Goal: Communication & Community: Participate in discussion

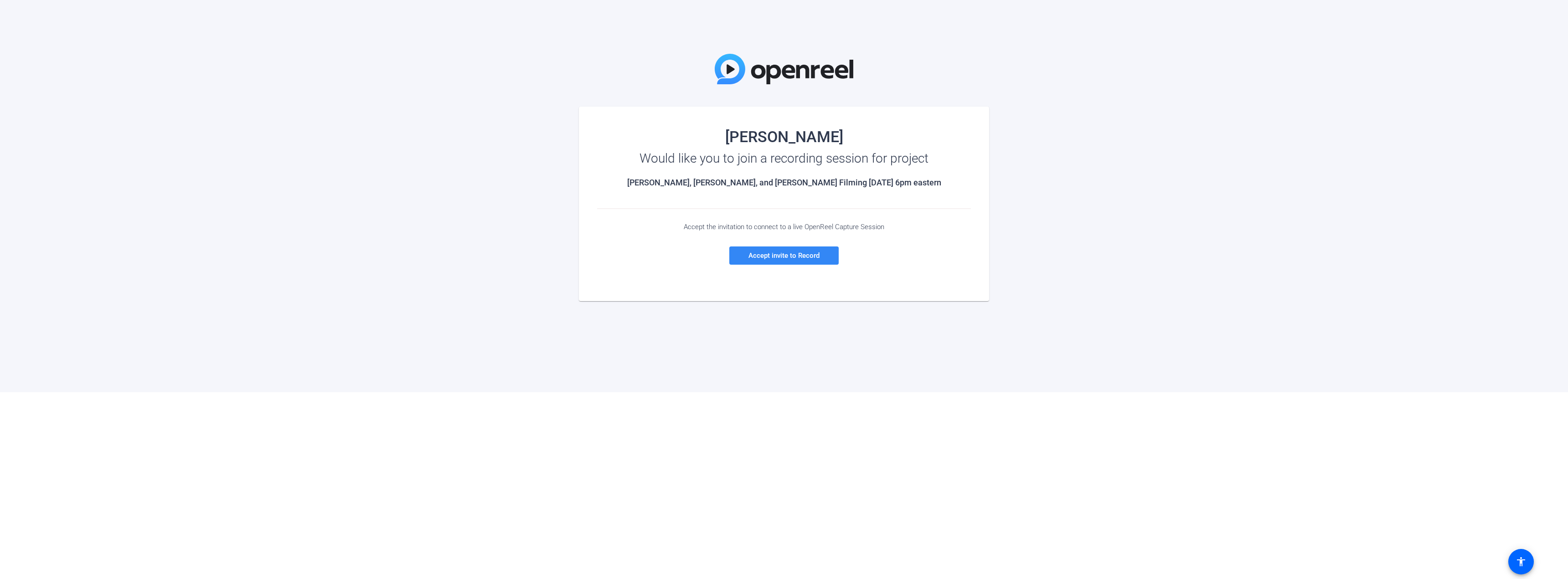
click at [764, 258] on span "Accept invite to Record" at bounding box center [784, 256] width 71 height 8
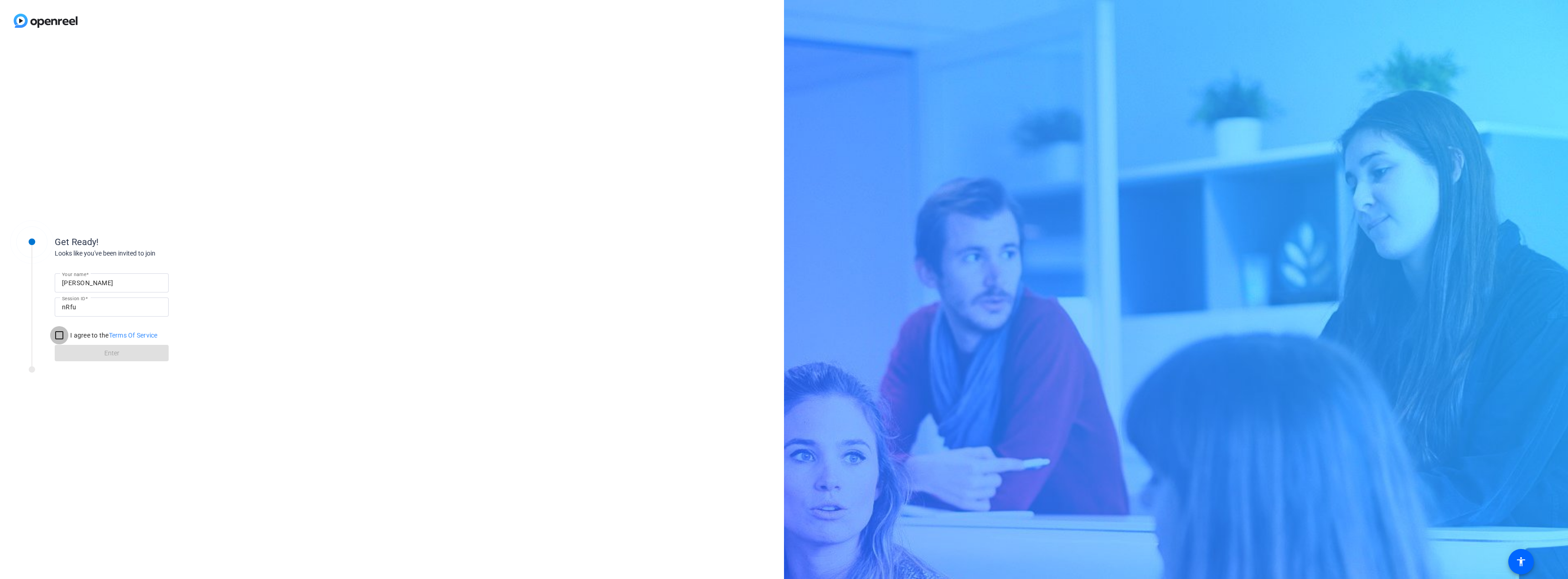
click at [53, 330] on input "I agree to the Terms Of Service" at bounding box center [59, 335] width 19 height 19
checkbox input "true"
click at [81, 359] on span at bounding box center [112, 353] width 114 height 22
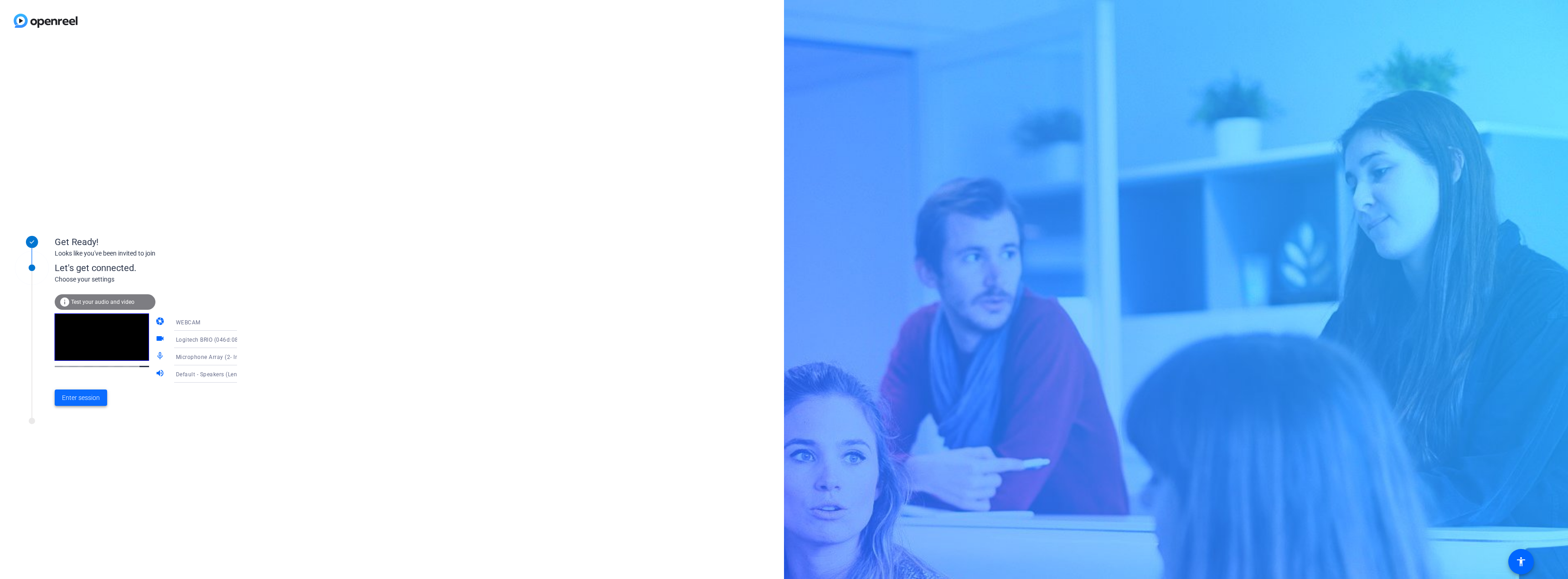
click at [93, 400] on span "Enter session" at bounding box center [80, 399] width 38 height 10
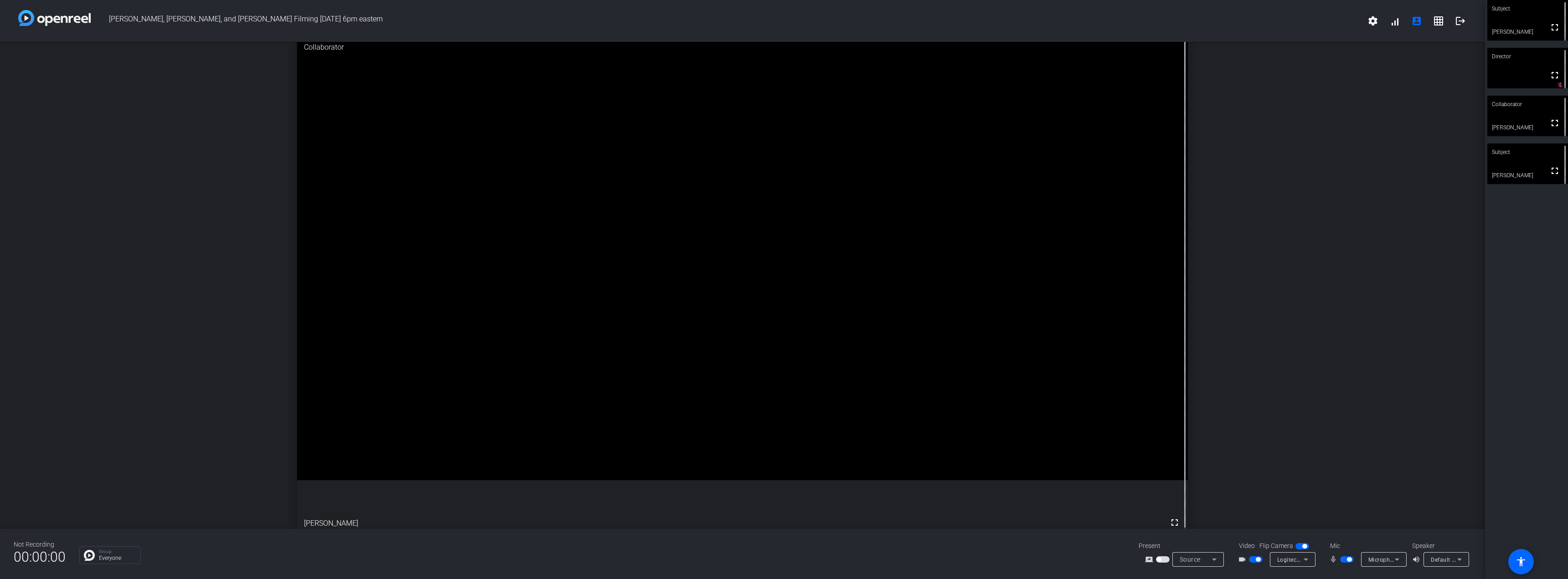
click at [385, 550] on div "Group Everyone" at bounding box center [429, 555] width 700 height 18
click at [1550, 27] on mat-icon "fullscreen" at bounding box center [1554, 26] width 11 height 11
click at [1557, 9] on icon at bounding box center [1560, 8] width 7 height 7
click at [1552, 75] on mat-icon "fullscreen" at bounding box center [1554, 74] width 11 height 11
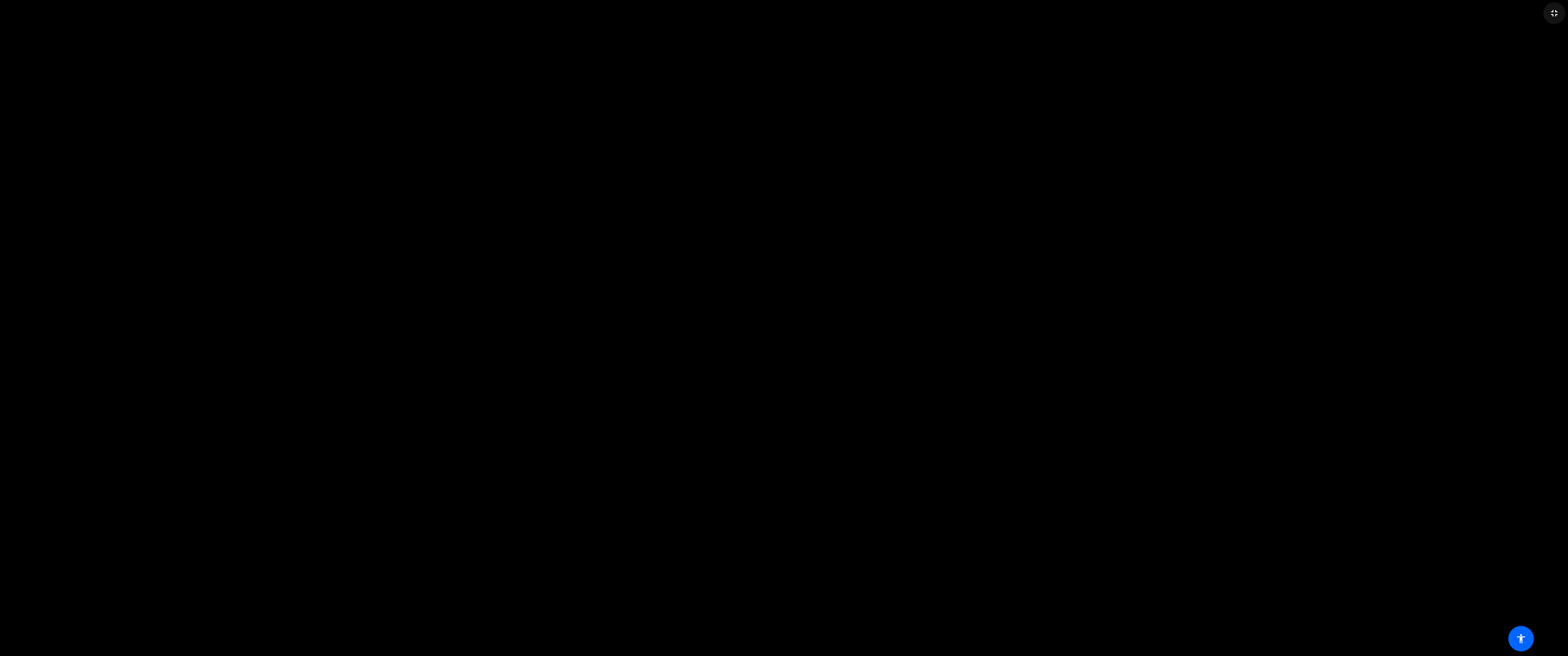
click at [1555, 14] on mat-icon "fullscreen_exit" at bounding box center [1553, 13] width 11 height 11
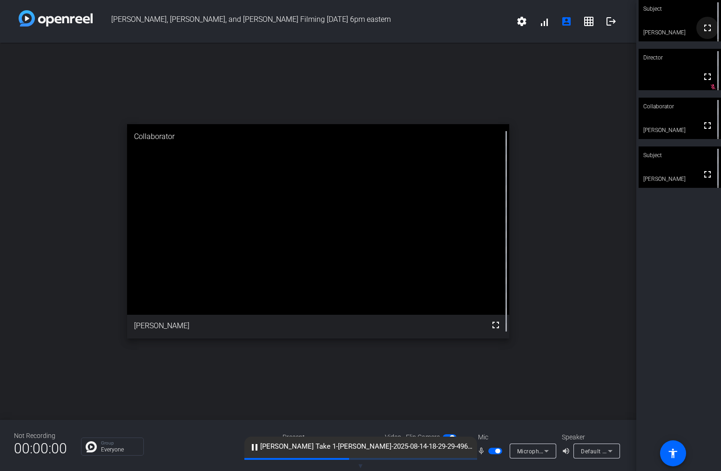
drag, startPoint x: 702, startPoint y: 30, endPoint x: 1108, endPoint y: 99, distance: 412.1
click at [702, 30] on mat-icon "fullscreen" at bounding box center [707, 27] width 11 height 11
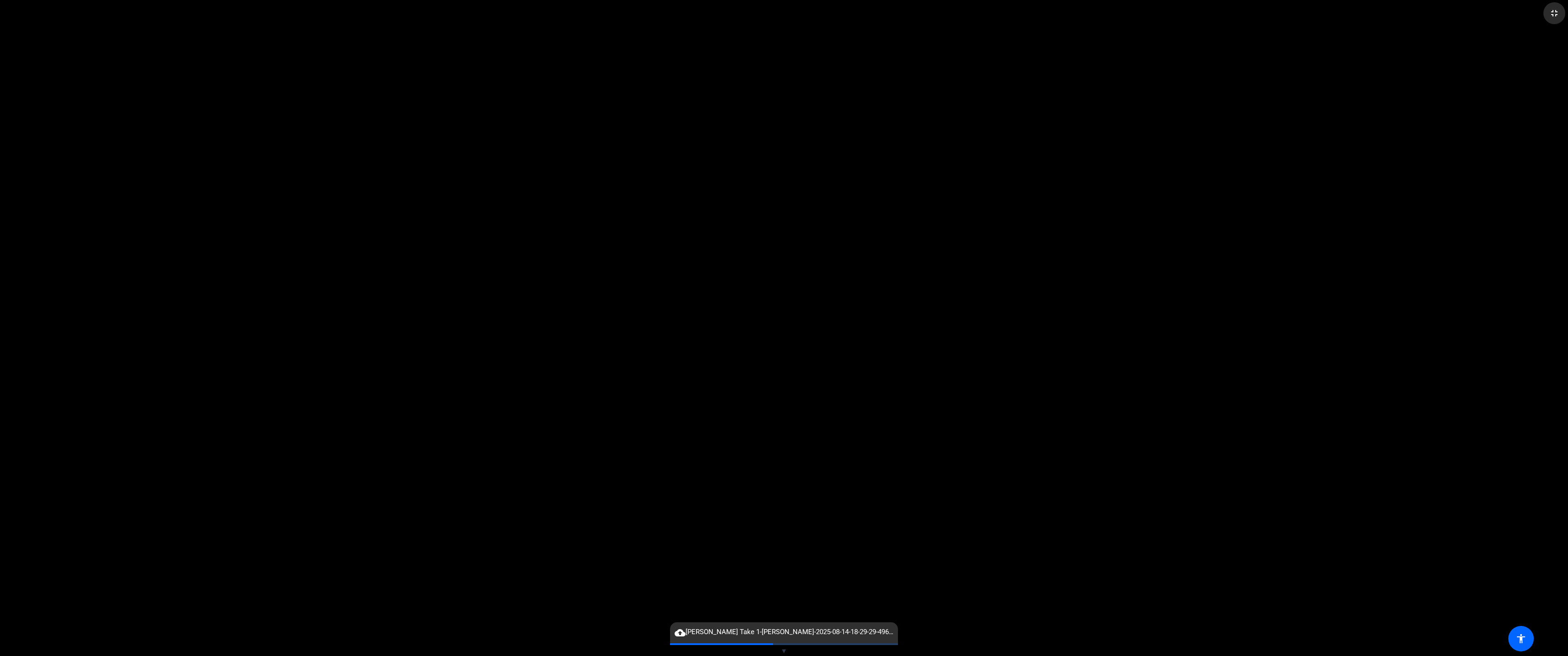
click at [1554, 14] on mat-icon "fullscreen_exit" at bounding box center [1553, 13] width 11 height 11
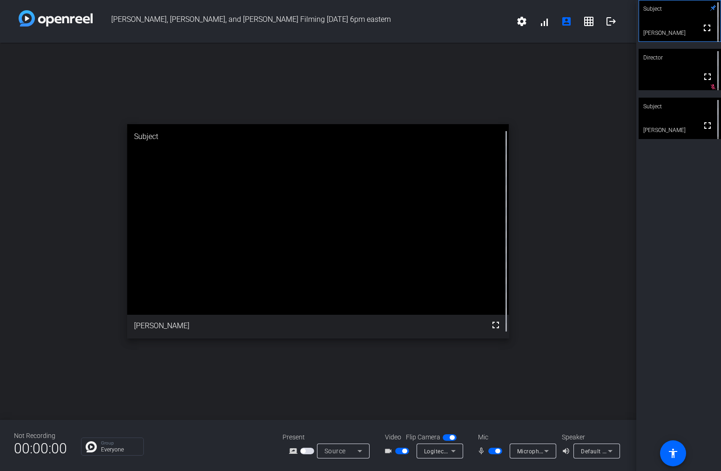
click at [710, 9] on icon at bounding box center [713, 8] width 6 height 6
click at [710, 7] on icon at bounding box center [713, 8] width 6 height 6
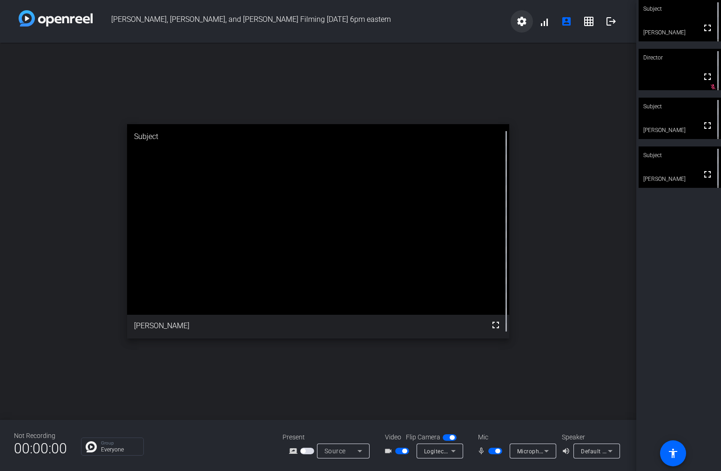
click at [519, 19] on mat-icon "settings" at bounding box center [521, 21] width 11 height 11
click at [446, 451] on div at bounding box center [360, 235] width 721 height 471
click at [664, 333] on div "Subject fullscreen [PERSON_NAME] Director fullscreen mic_off_outline Subject fu…" at bounding box center [678, 235] width 85 height 471
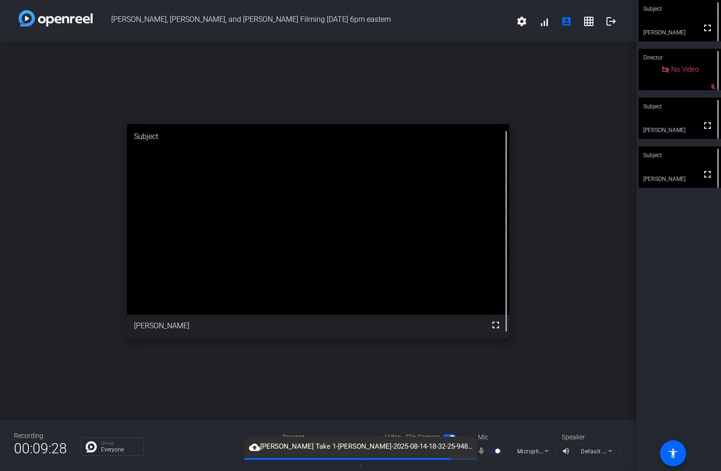
click at [481, 452] on mat-icon "mic_none" at bounding box center [482, 451] width 11 height 11
drag, startPoint x: 422, startPoint y: 445, endPoint x: 408, endPoint y: 444, distance: 14.4
click at [408, 444] on span "cloud_upload [PERSON_NAME] 1-[PERSON_NAME]-2025-08-14-18-32-25-948-1.webm" at bounding box center [360, 447] width 233 height 11
click at [481, 452] on mat-icon "mic_none" at bounding box center [482, 451] width 11 height 11
click at [523, 424] on div "Recording 00:09:38 Group Everyone Present screen_share_outline Source Video Fli…" at bounding box center [318, 445] width 636 height 51
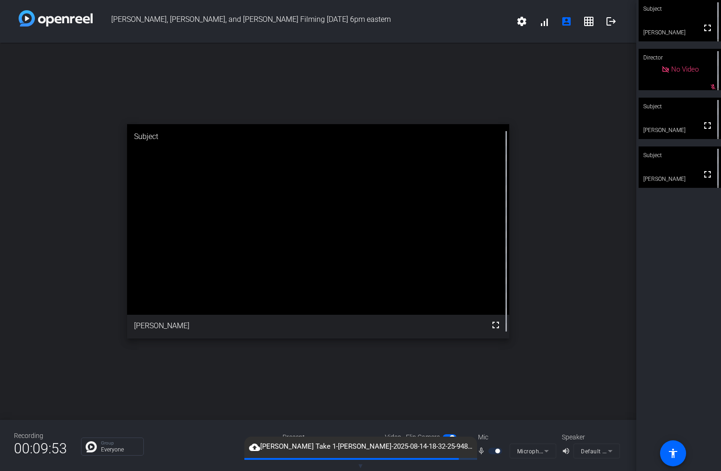
click at [496, 463] on div "Recording 00:09:53 Group Everyone Present screen_share_outline Source Video Fli…" at bounding box center [318, 445] width 636 height 51
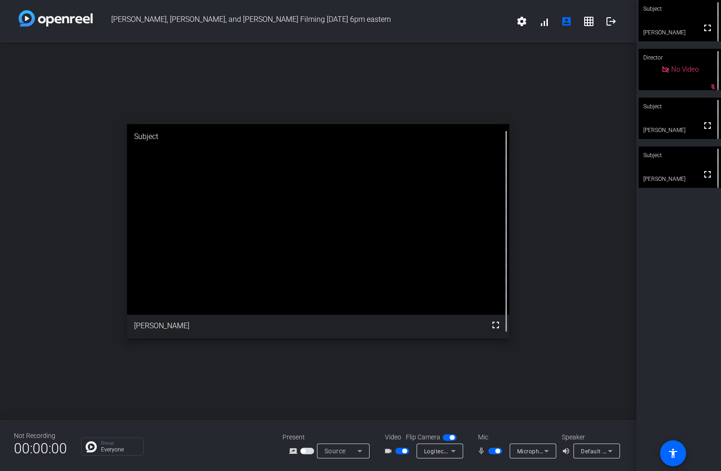
click at [603, 315] on div "open_in_new Subject fullscreen [PERSON_NAME]" at bounding box center [318, 231] width 636 height 377
click at [564, 272] on div "open_in_new Subject fullscreen [PERSON_NAME]" at bounding box center [318, 231] width 636 height 377
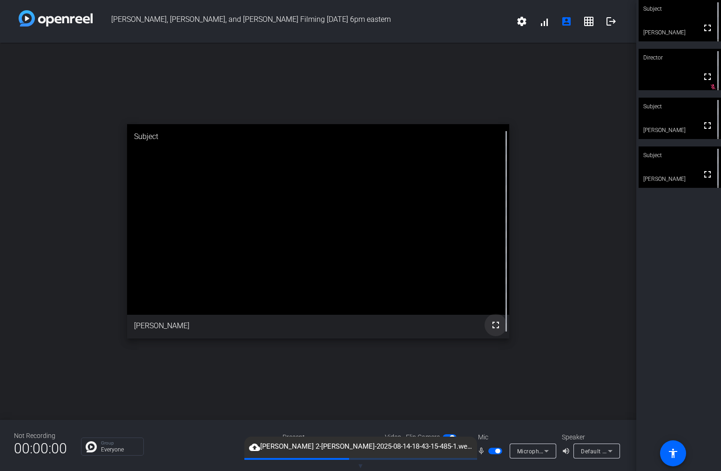
click at [496, 324] on mat-icon "fullscreen" at bounding box center [495, 325] width 11 height 11
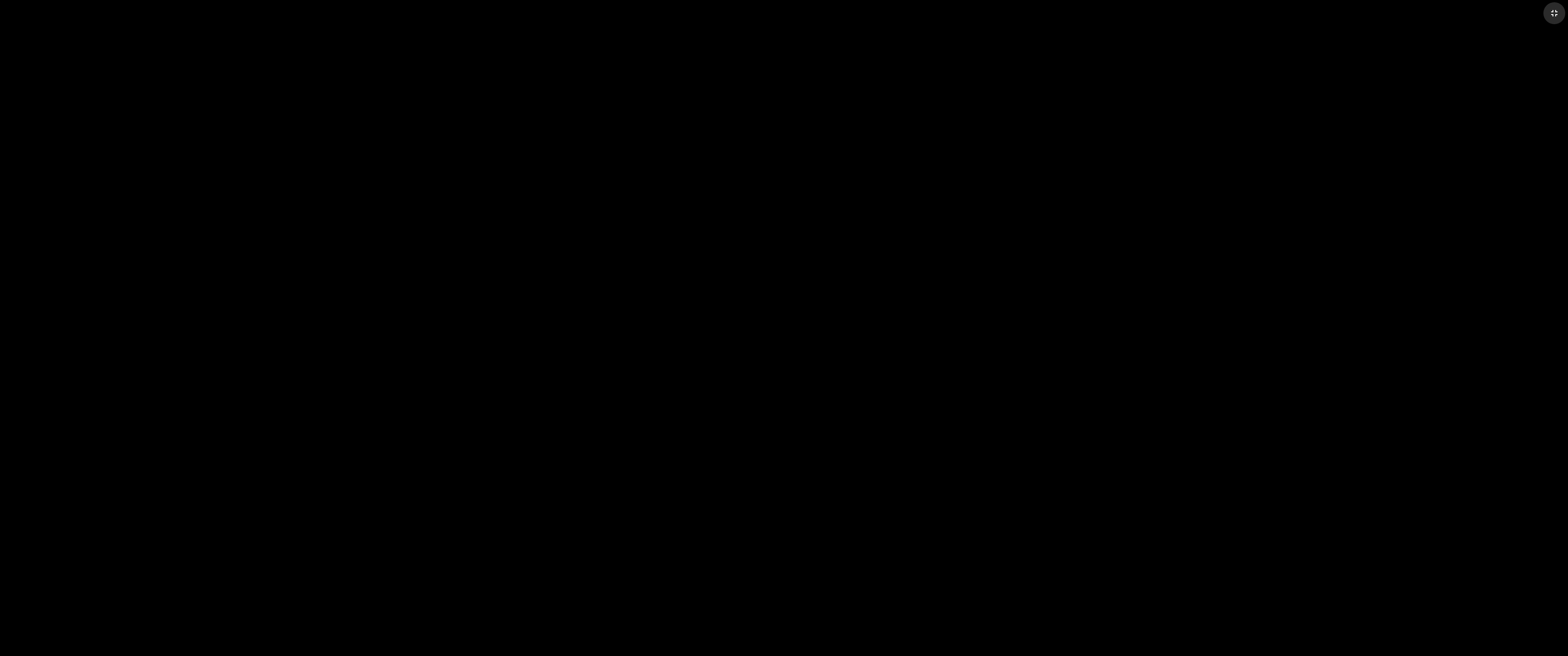
click at [1555, 18] on mat-icon "fullscreen_exit" at bounding box center [1553, 13] width 11 height 11
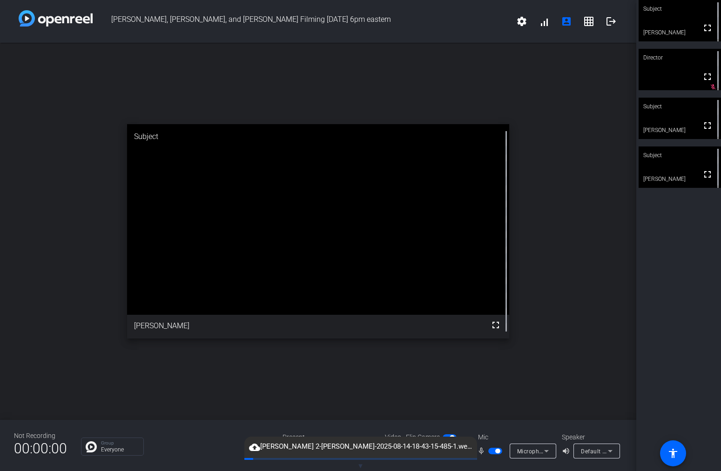
click at [36, 332] on div "open_in_new Subject fullscreen [PERSON_NAME]" at bounding box center [318, 231] width 636 height 377
click at [48, 331] on div "open_in_new Subject fullscreen [PERSON_NAME]" at bounding box center [318, 231] width 636 height 377
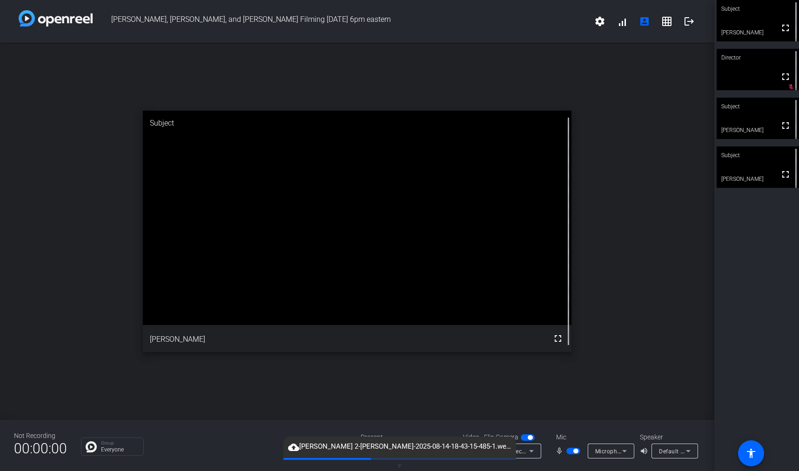
click at [256, 390] on div "open_in_new Subject fullscreen [PERSON_NAME]" at bounding box center [357, 231] width 714 height 377
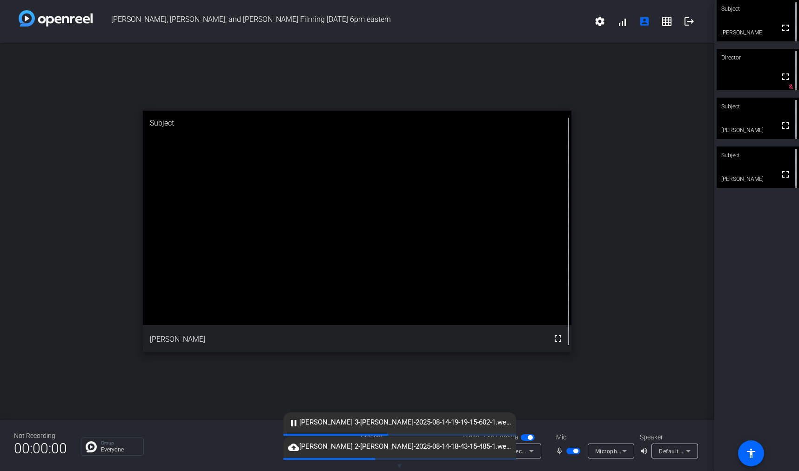
click at [389, 33] on div "[PERSON_NAME], [PERSON_NAME], and [PERSON_NAME] Filming [DATE] 6pm eastern sett…" at bounding box center [357, 21] width 714 height 43
click at [693, 49] on div "open_in_new Subject fullscreen [PERSON_NAME]" at bounding box center [357, 231] width 714 height 377
click at [690, 19] on mat-icon "logout" at bounding box center [689, 21] width 11 height 11
click at [0, 0] on span "×" at bounding box center [0, 0] width 0 height 0
click at [208, 381] on div "open_in_new Subject fullscreen [PERSON_NAME]" at bounding box center [357, 231] width 714 height 377
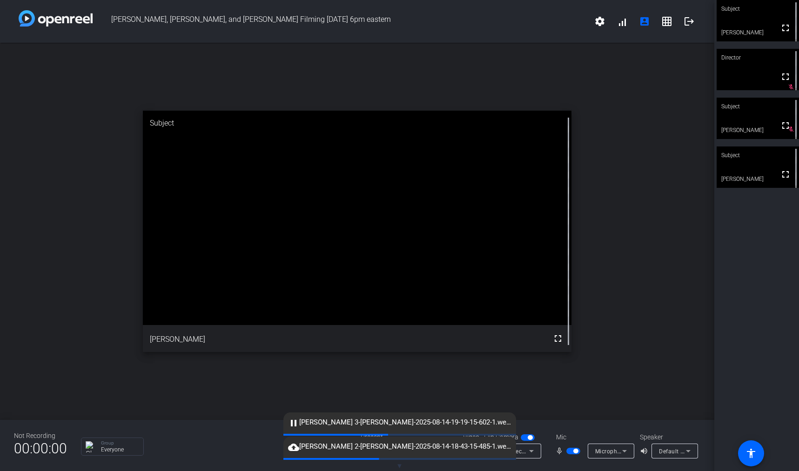
click at [196, 447] on div "Group Everyone" at bounding box center [214, 447] width 266 height 18
click at [161, 408] on div "open_in_new Subject fullscreen [PERSON_NAME]" at bounding box center [357, 231] width 714 height 377
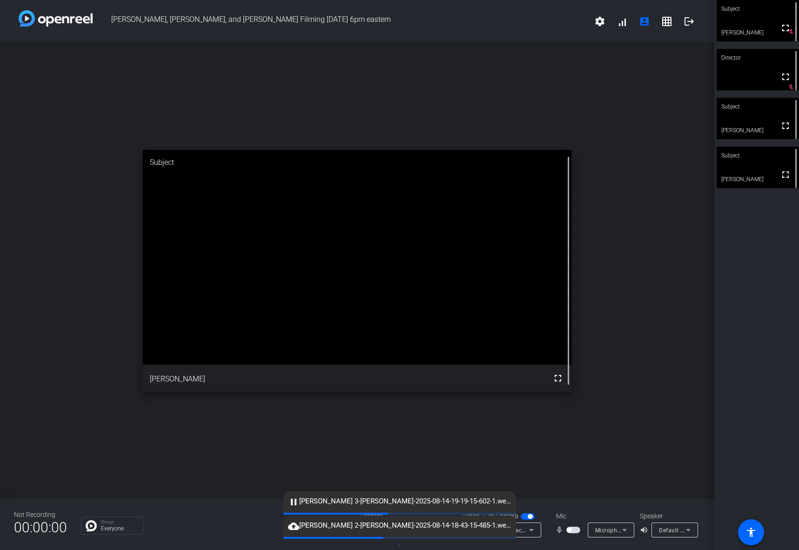
click at [563, 443] on div "open_in_new Subject fullscreen [PERSON_NAME]" at bounding box center [357, 271] width 714 height 456
click at [523, 516] on span "button" at bounding box center [528, 516] width 14 height 7
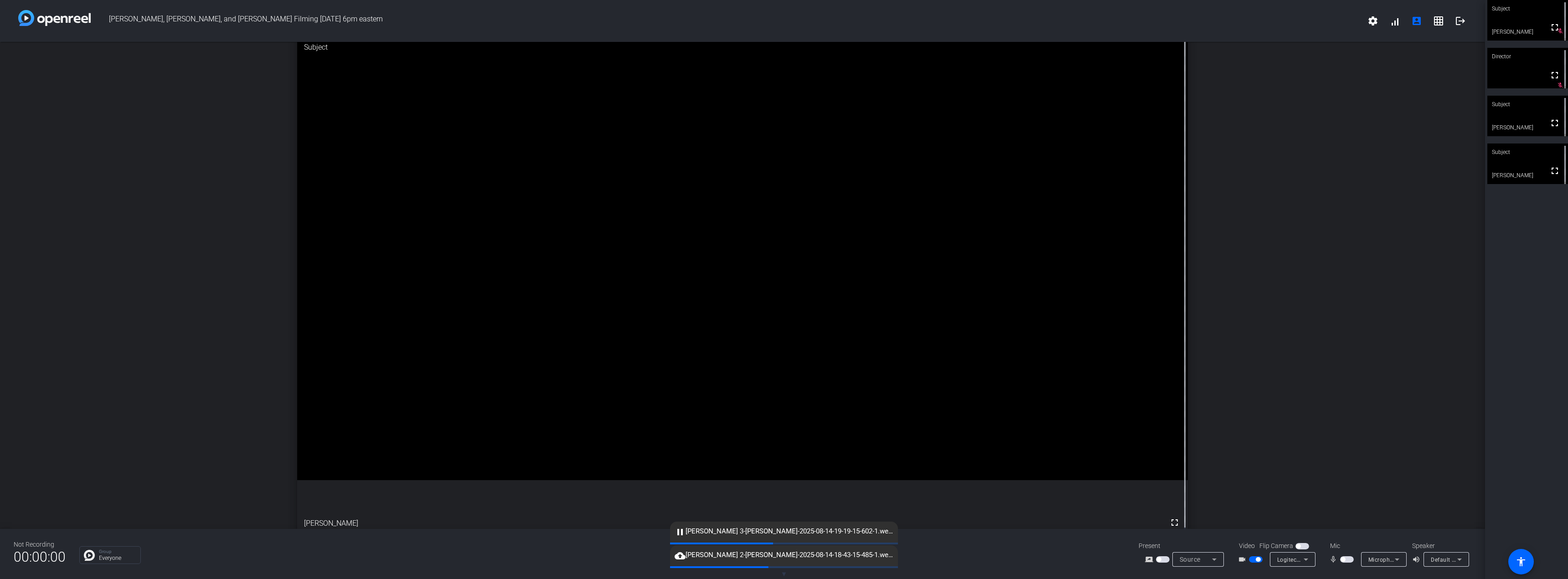
click at [549, 444] on openreel-root "[PERSON_NAME], Rich, and [PERSON_NAME] Filming [DATE] 6pm eastern settings sign…" at bounding box center [784, 289] width 1568 height 579
click at [1109, 536] on div "Not Recording 00:00:00 Group Everyone Present screen_share_outline Source Video…" at bounding box center [742, 554] width 1485 height 50
click at [1303, 547] on span "button" at bounding box center [1302, 547] width 14 height 7
click at [1253, 559] on span "button" at bounding box center [1256, 559] width 14 height 7
click at [1439, 561] on span "Default - Speakers (Lenovo USB Audio) (17e9:6015)" at bounding box center [1499, 559] width 137 height 7
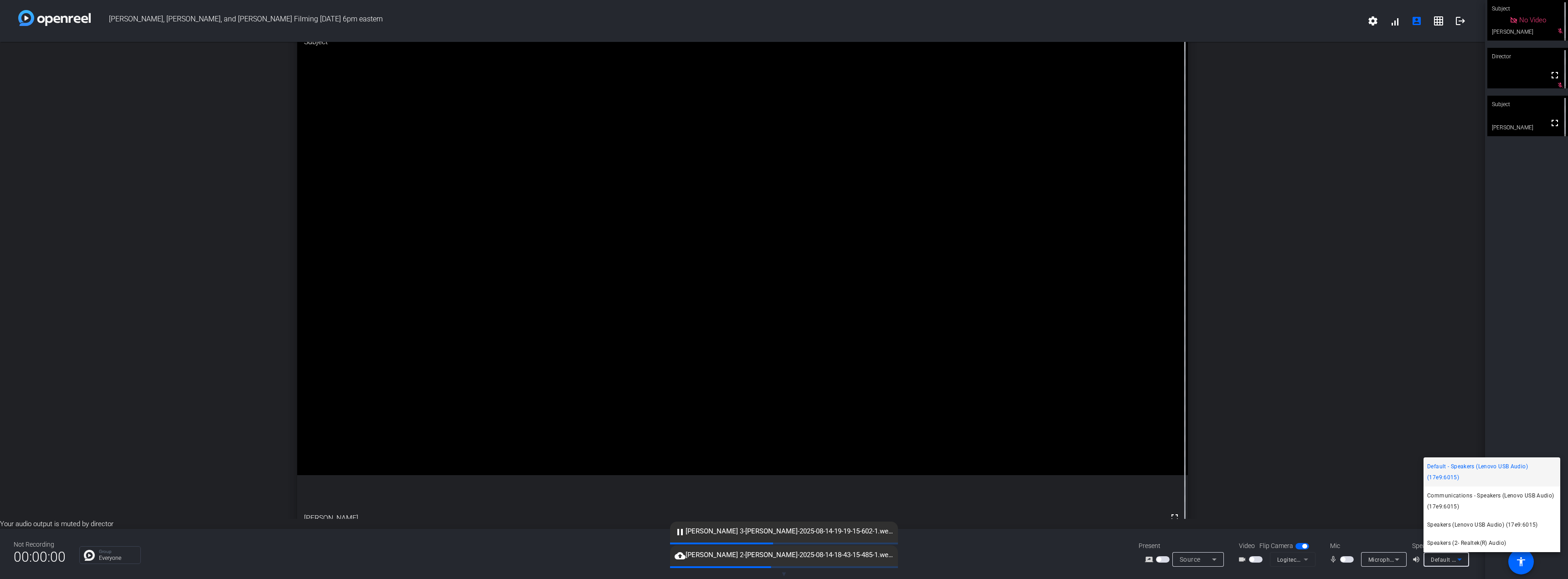
click at [1412, 559] on div at bounding box center [784, 289] width 1568 height 579
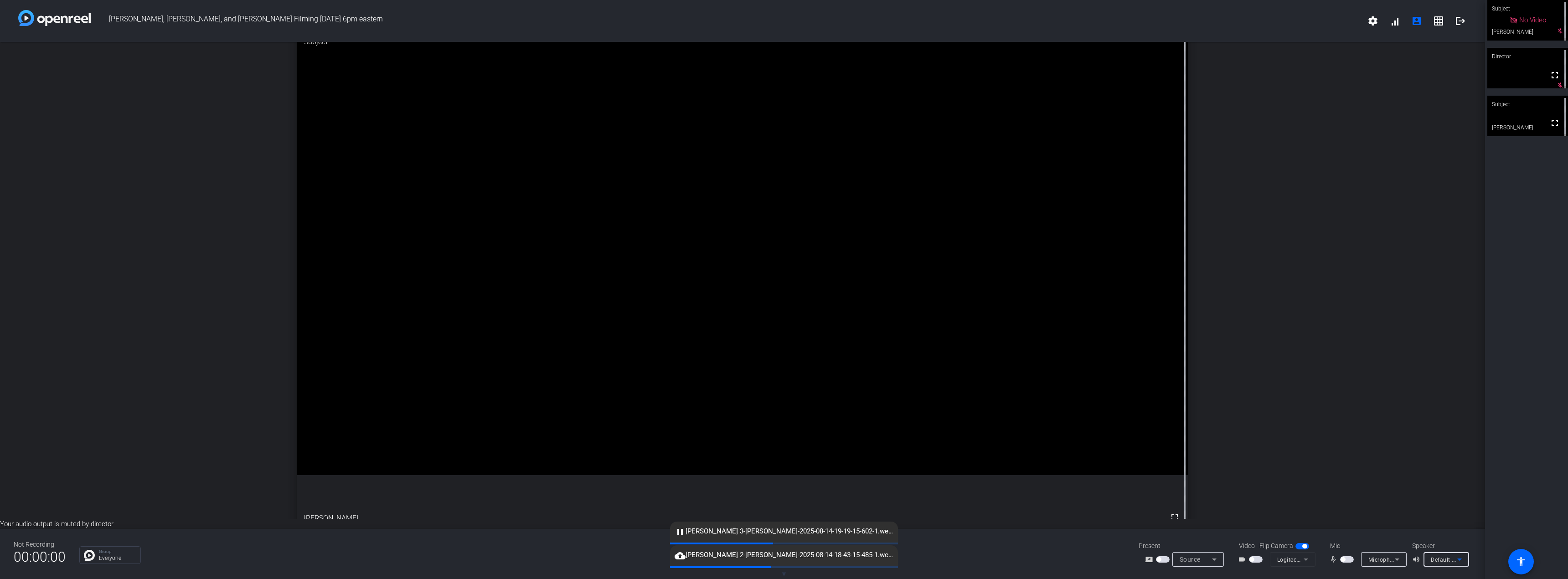
click at [1414, 561] on mat-icon "volume_up" at bounding box center [1417, 559] width 11 height 11
click at [1320, 480] on div "open_in_new Subject fullscreen [PERSON_NAME]" at bounding box center [742, 280] width 1485 height 477
click at [999, 559] on openreel-chat-list "Group Everyone" at bounding box center [601, 555] width 1045 height 20
click at [1412, 562] on mat-icon "volume_up" at bounding box center [1417, 559] width 11 height 11
click at [1413, 560] on mat-icon "volume_up" at bounding box center [1417, 559] width 11 height 11
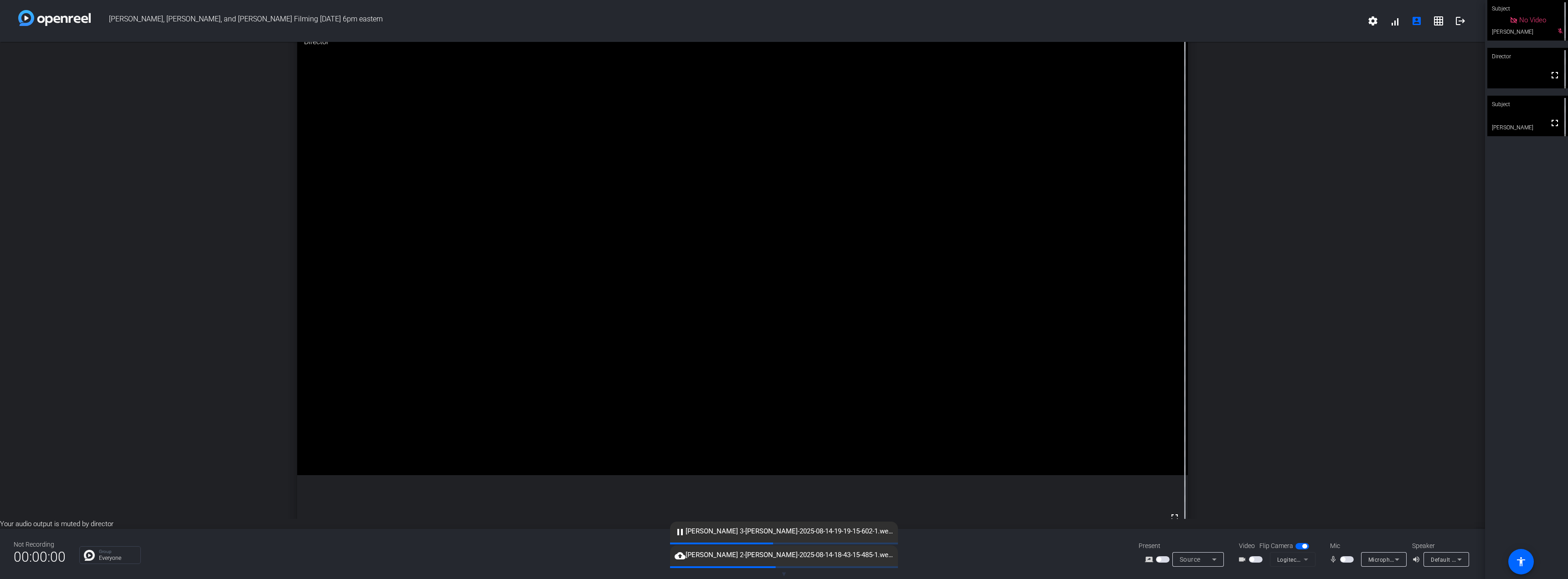
click at [1416, 559] on mat-icon "volume_up" at bounding box center [1417, 559] width 11 height 11
click at [1446, 559] on span "Default - Speakers (Lenovo USB Audio) (17e9:6015)" at bounding box center [1499, 559] width 137 height 7
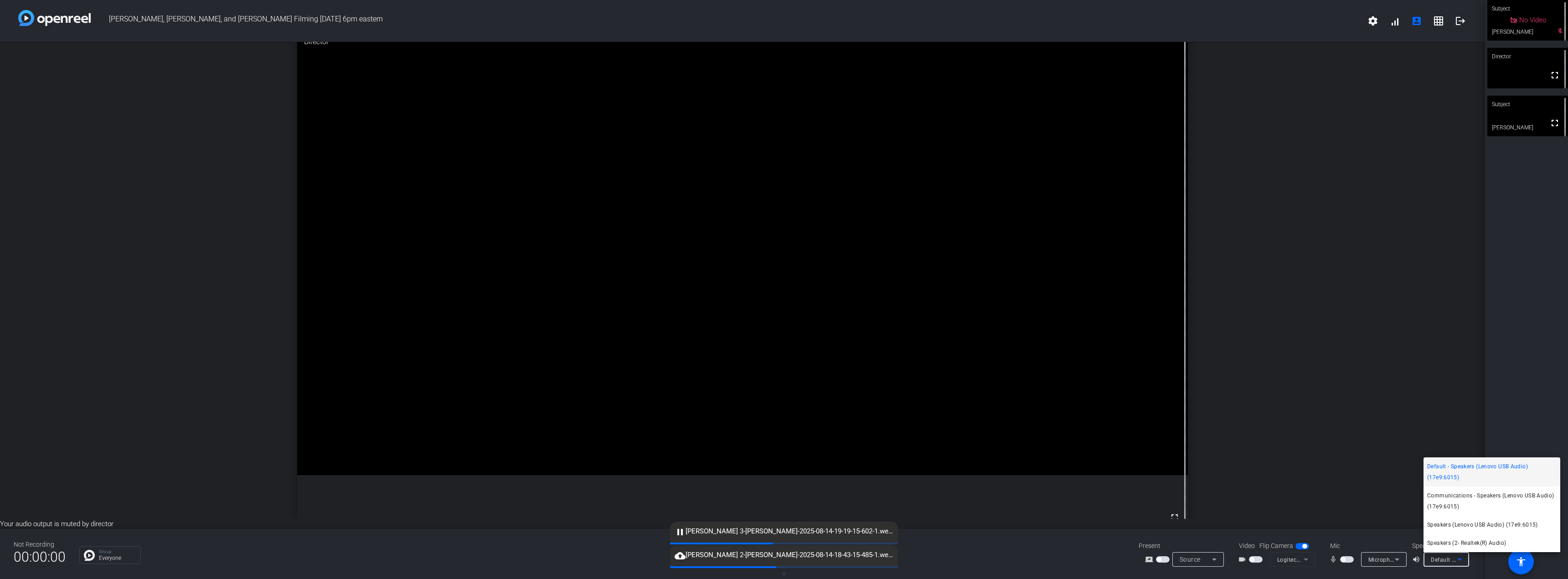
click at [1324, 456] on div at bounding box center [784, 289] width 1568 height 579
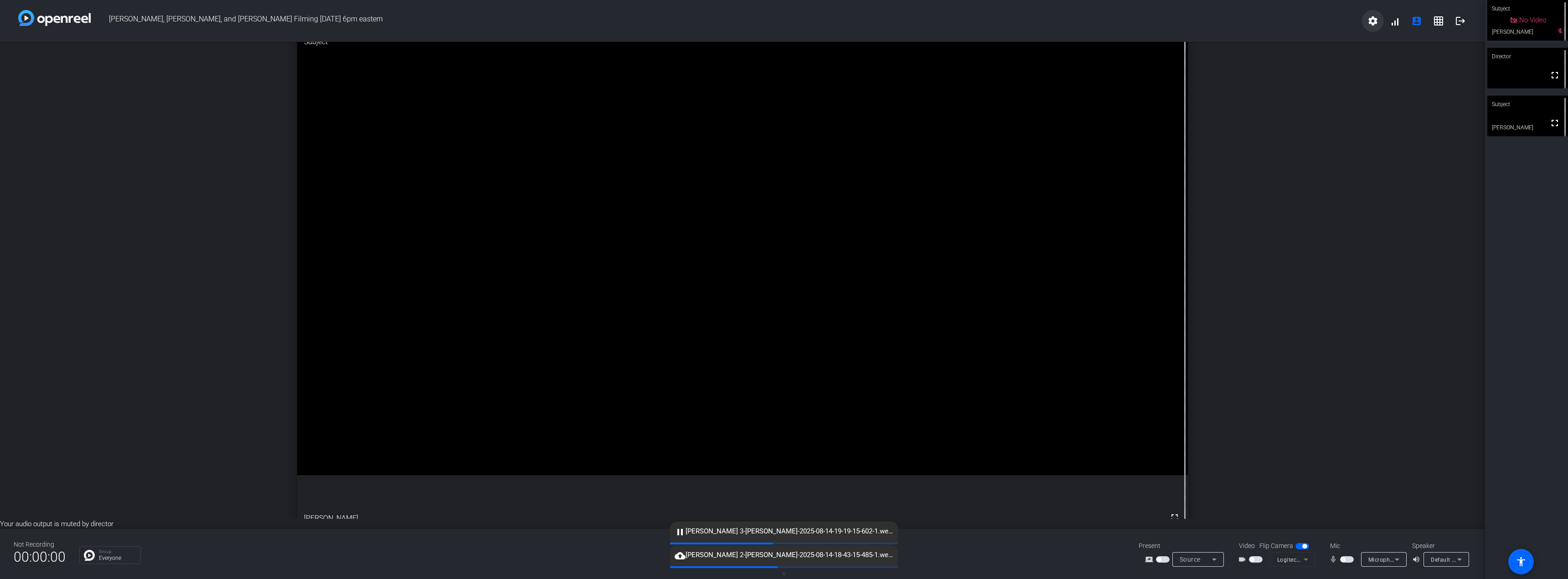
click at [1368, 21] on mat-icon "settings" at bounding box center [1372, 21] width 11 height 11
click at [1313, 25] on div at bounding box center [784, 289] width 1568 height 579
click at [1415, 559] on mat-icon "volume_up" at bounding box center [1417, 559] width 11 height 11
click at [1418, 560] on mat-icon "volume_up" at bounding box center [1417, 559] width 11 height 11
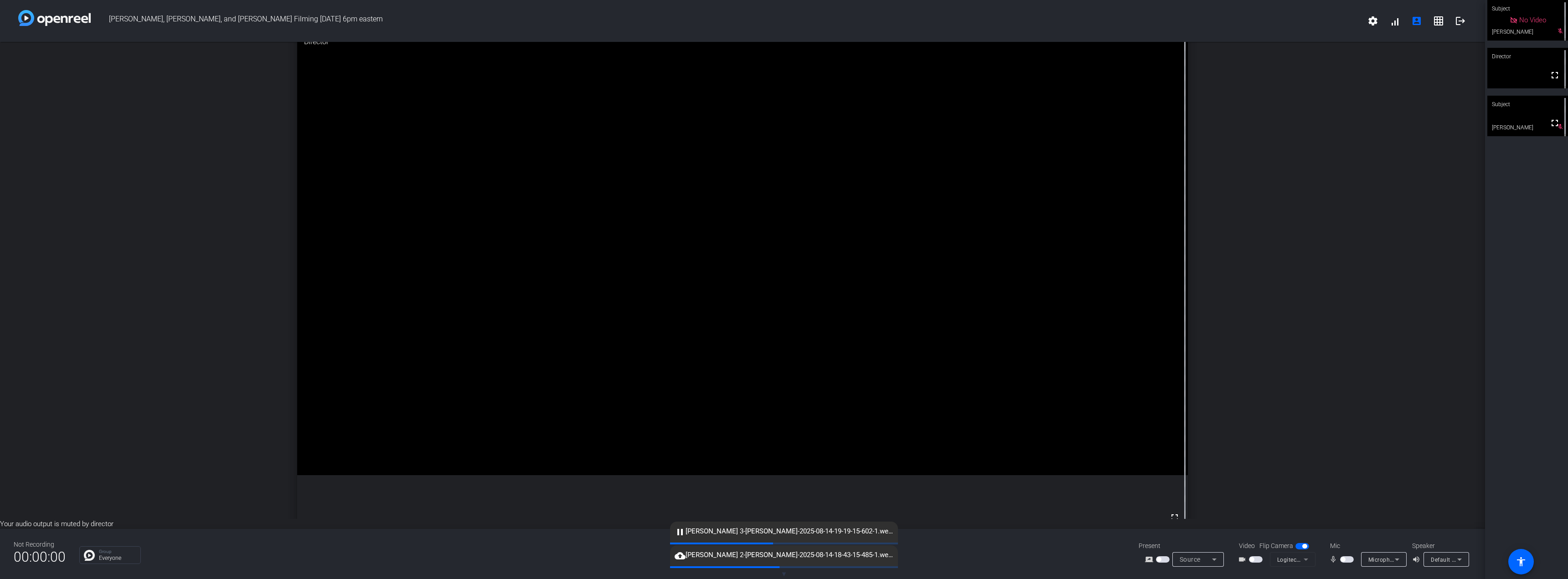
click at [1432, 559] on span "Default - Speakers (Lenovo USB Audio) (17e9:6015)" at bounding box center [1499, 559] width 137 height 7
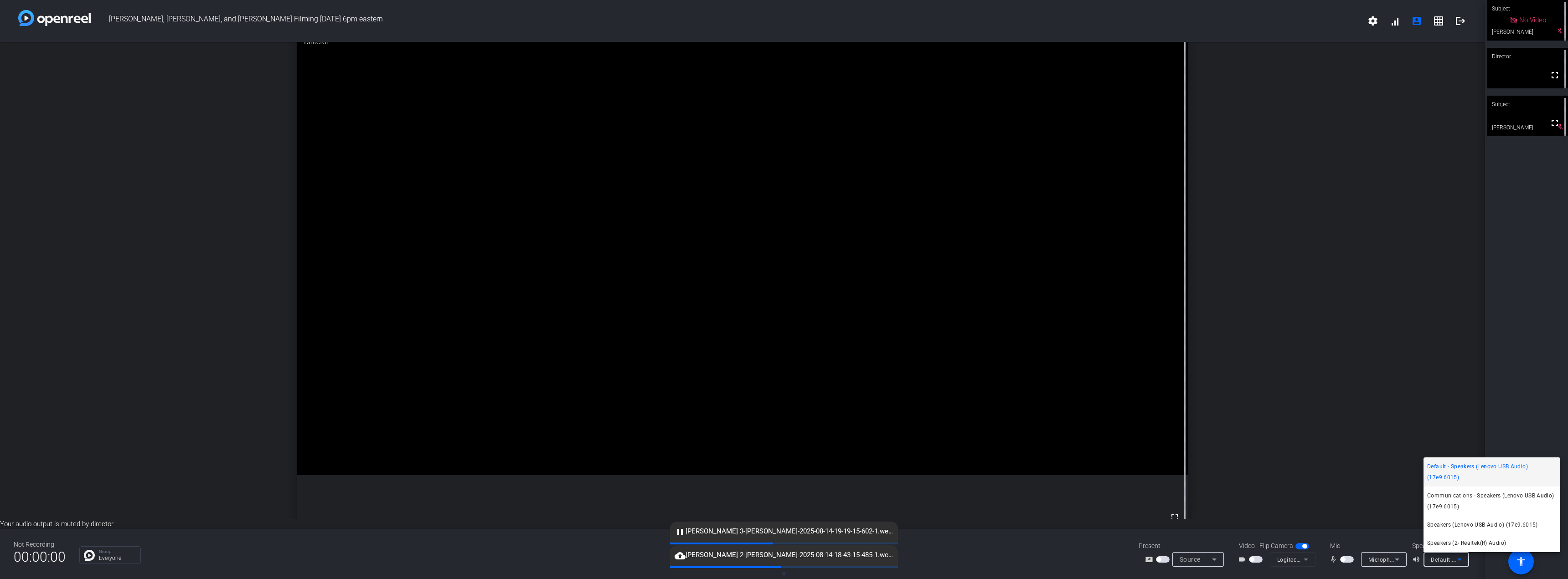
click at [1460, 559] on icon at bounding box center [1459, 559] width 5 height 2
click at [1460, 559] on div at bounding box center [784, 289] width 1568 height 579
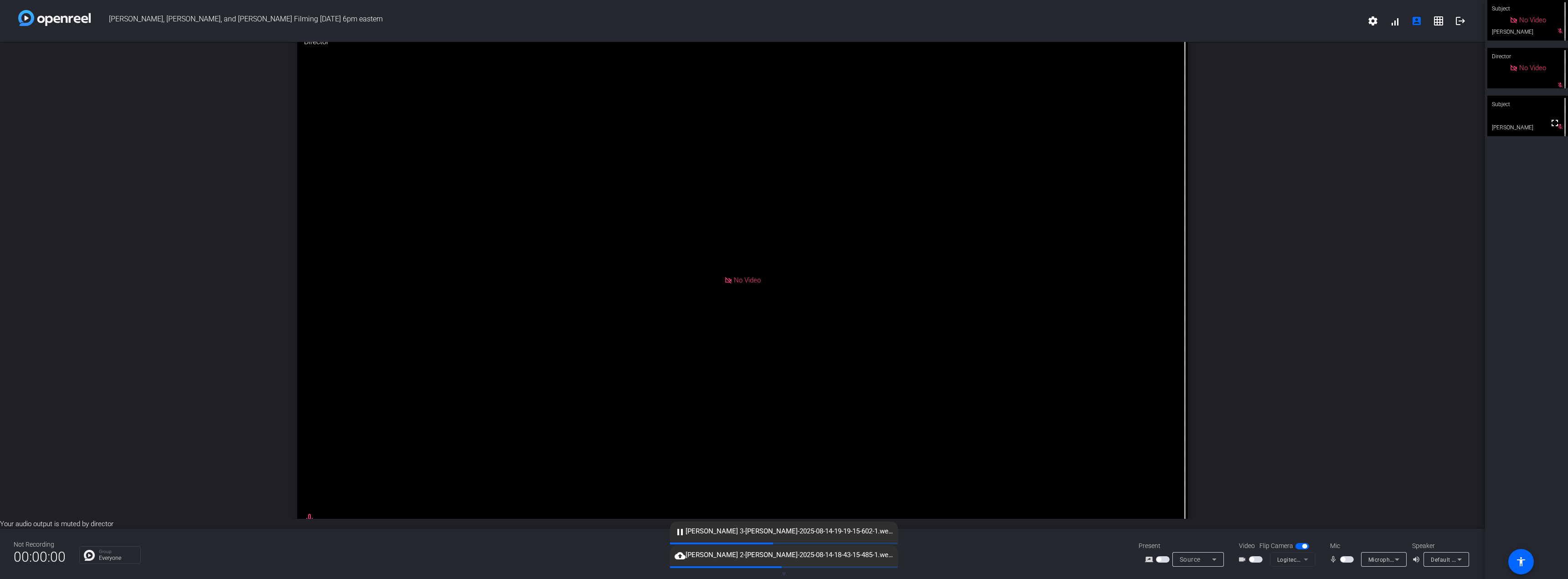
drag, startPoint x: 1351, startPoint y: 345, endPoint x: 1224, endPoint y: 325, distance: 128.6
click at [1351, 345] on div "open_in_new Director No Video mic_none" at bounding box center [742, 280] width 1485 height 477
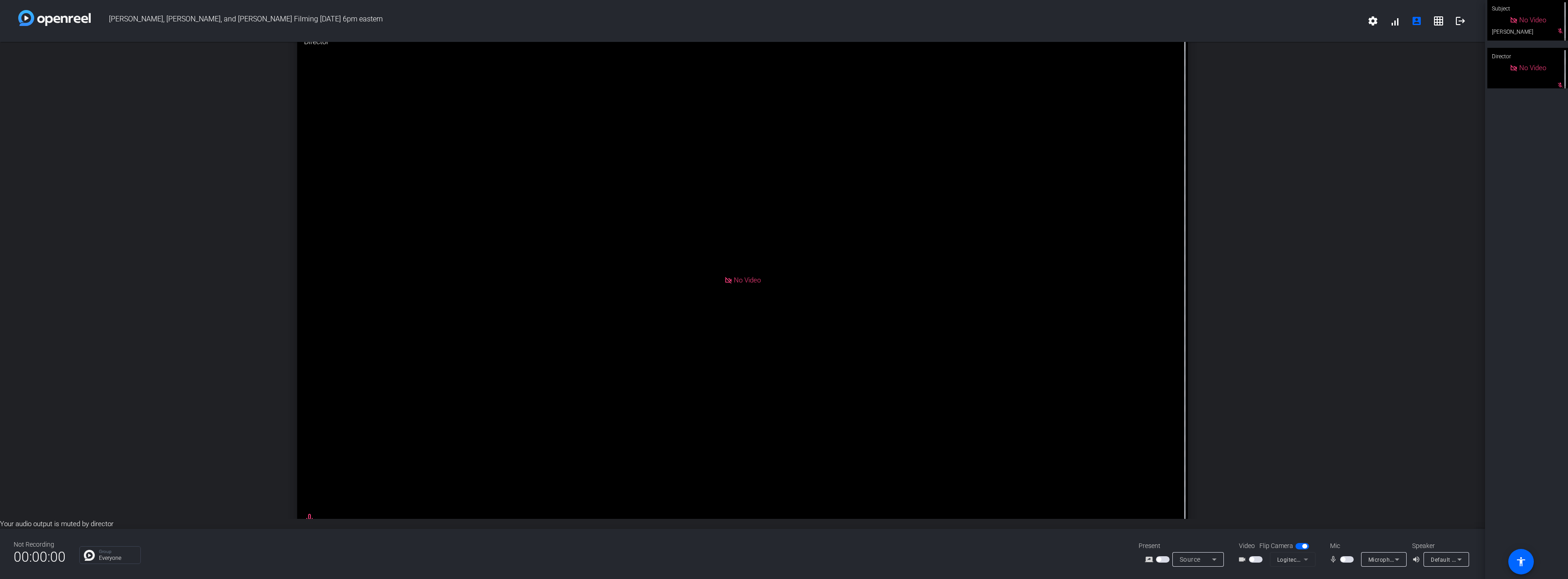
click at [1319, 262] on div "open_in_new Director No Video mic_none" at bounding box center [742, 280] width 1485 height 477
